Goal: Check status: Check status

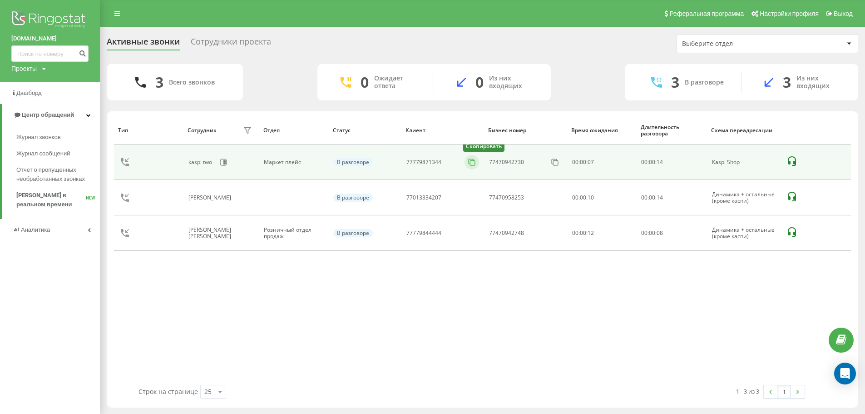
click at [472, 163] on icon at bounding box center [471, 162] width 9 height 9
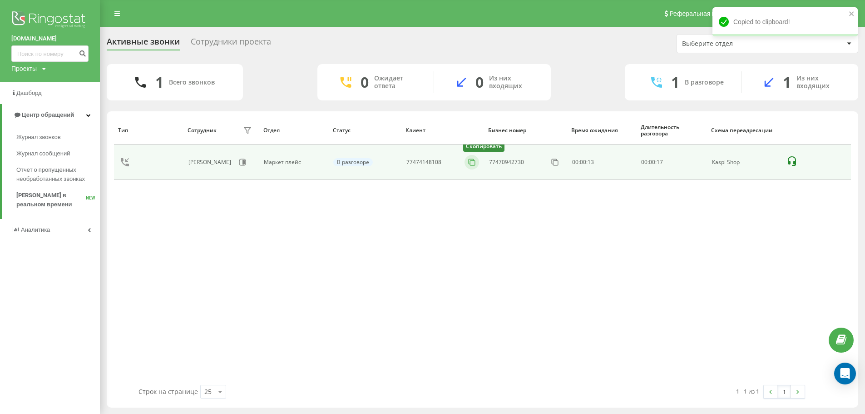
click at [469, 162] on icon at bounding box center [471, 162] width 9 height 9
click at [471, 164] on icon at bounding box center [471, 162] width 9 height 9
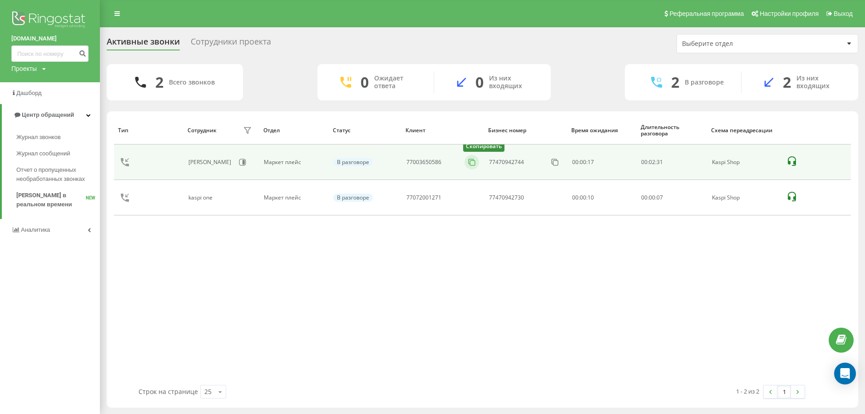
click at [475, 163] on rect at bounding box center [472, 162] width 5 height 5
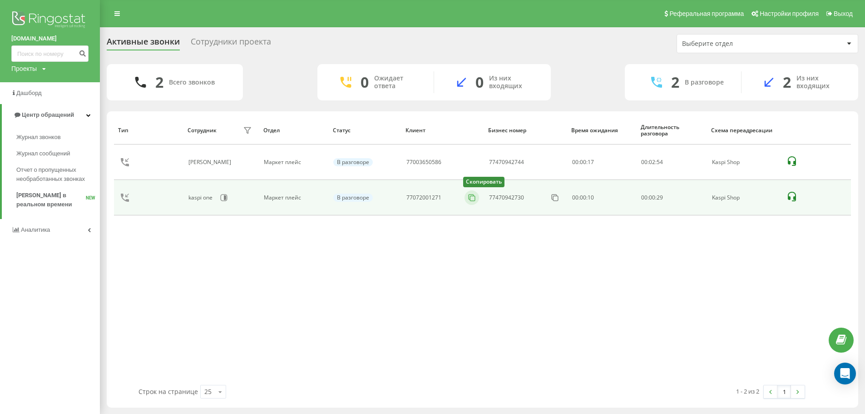
click at [470, 197] on icon at bounding box center [471, 197] width 9 height 9
